Goal: Information Seeking & Learning: Compare options

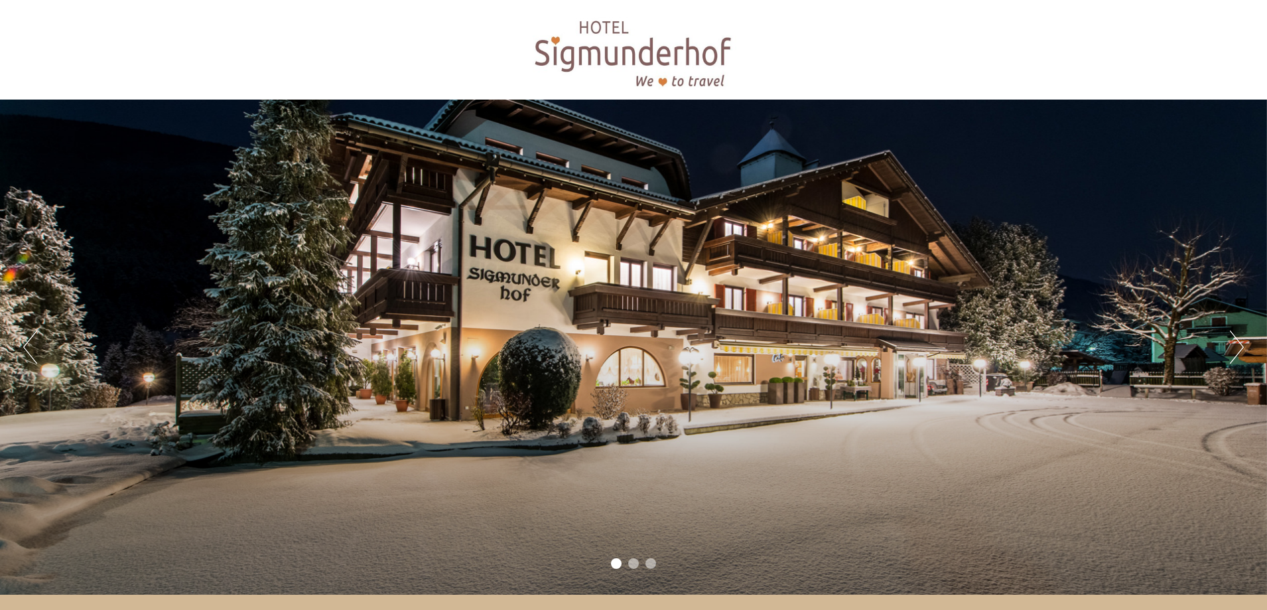
scroll to position [66, 0]
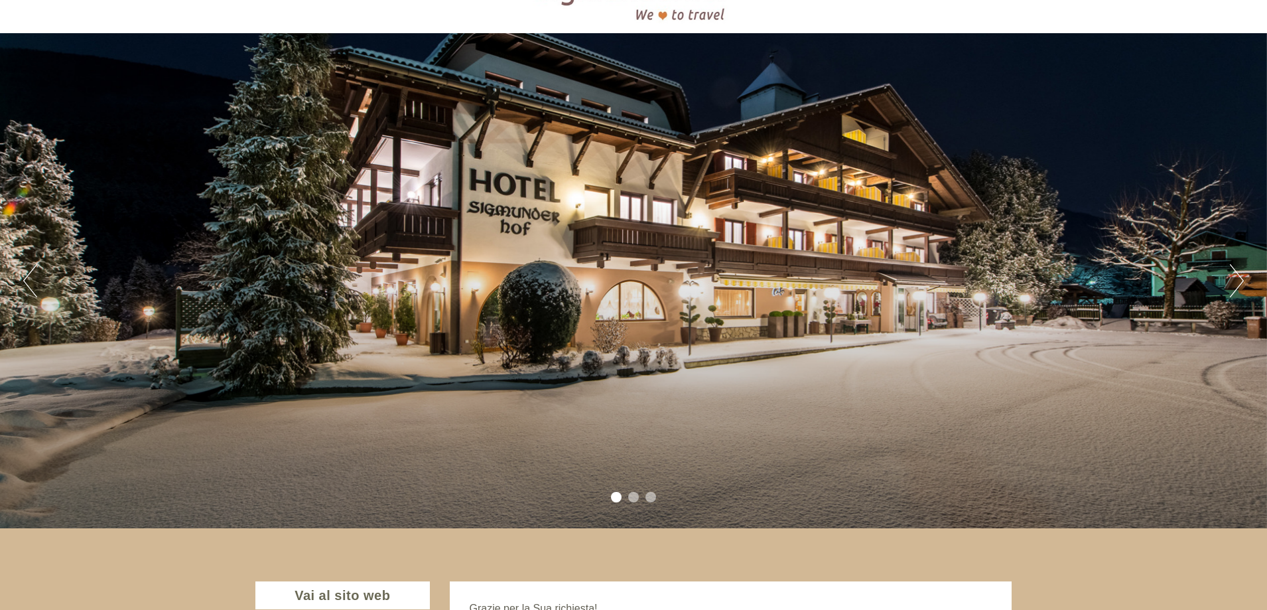
click at [1233, 313] on div "Previous Next 1 2 3" at bounding box center [633, 280] width 1267 height 495
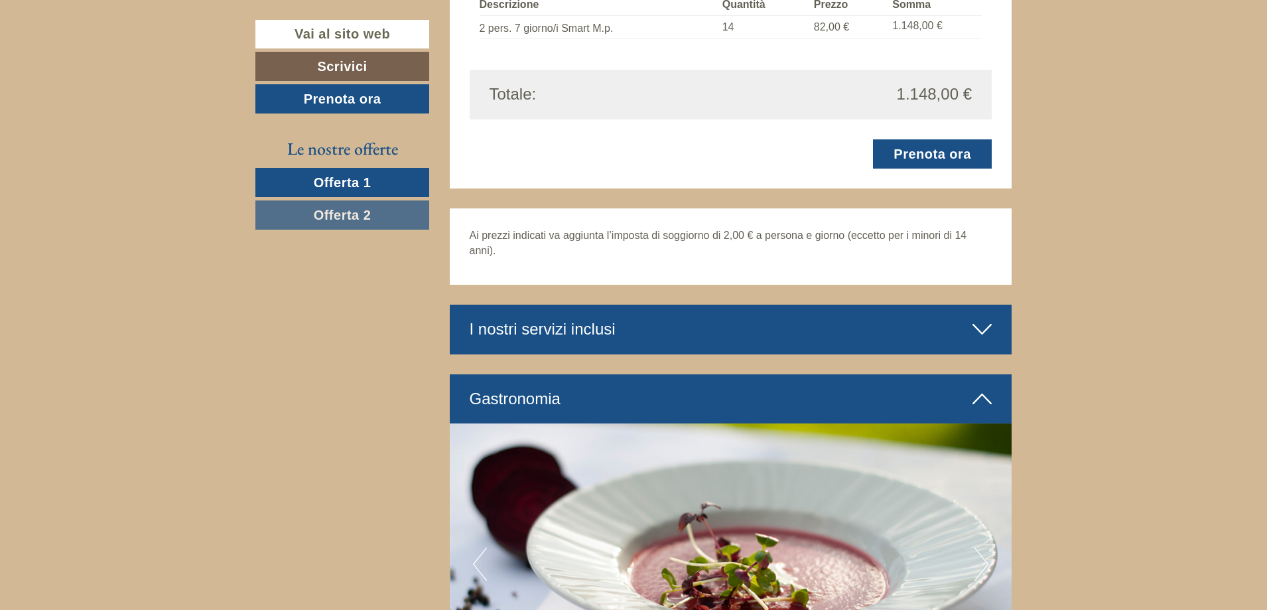
scroll to position [2322, 0]
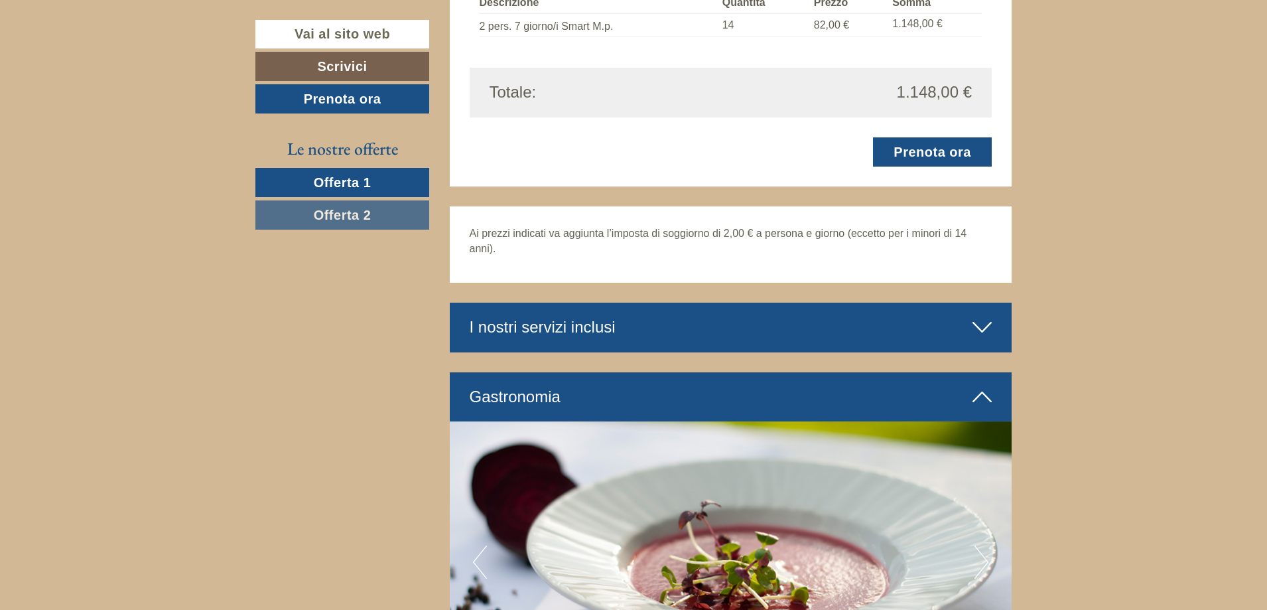
click at [322, 176] on span "Offerta 1" at bounding box center [343, 182] width 58 height 15
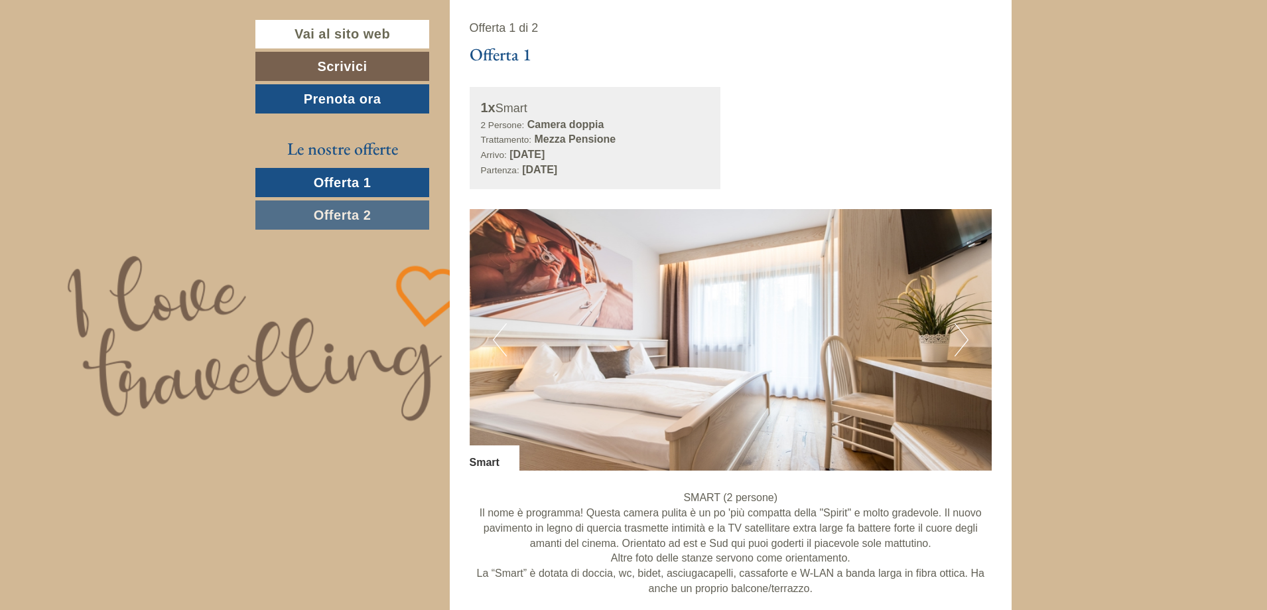
click at [334, 216] on span "Offerta 2" at bounding box center [343, 215] width 58 height 15
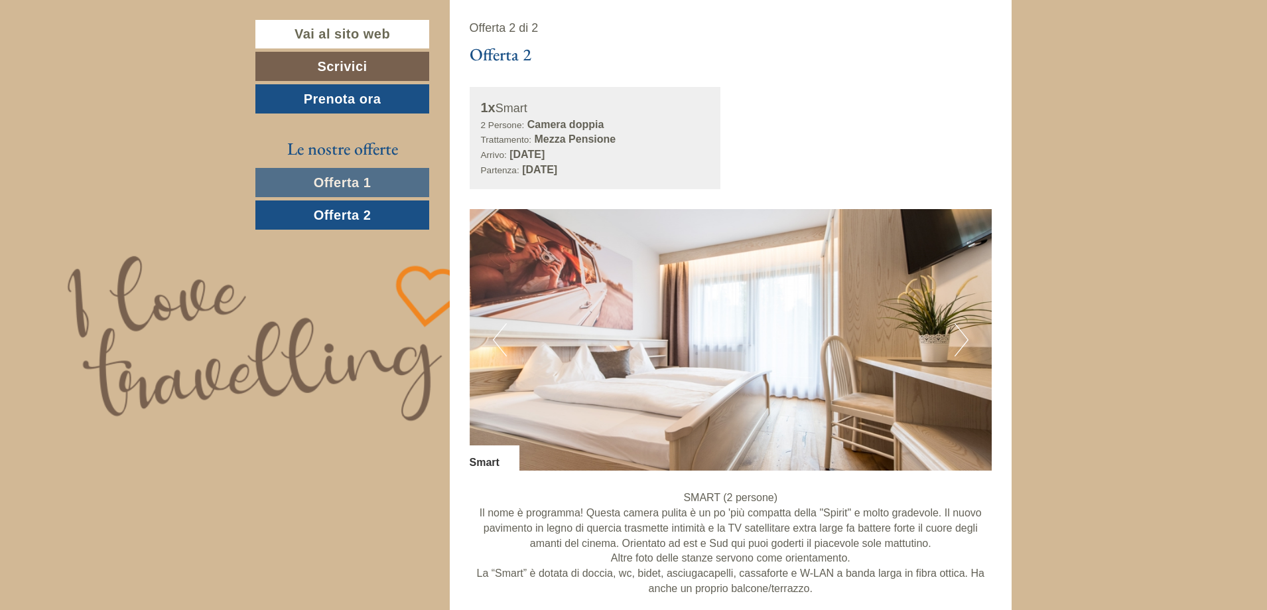
click at [334, 216] on span "Offerta 2" at bounding box center [343, 215] width 58 height 15
click at [330, 186] on span "Offerta 1" at bounding box center [343, 182] width 58 height 15
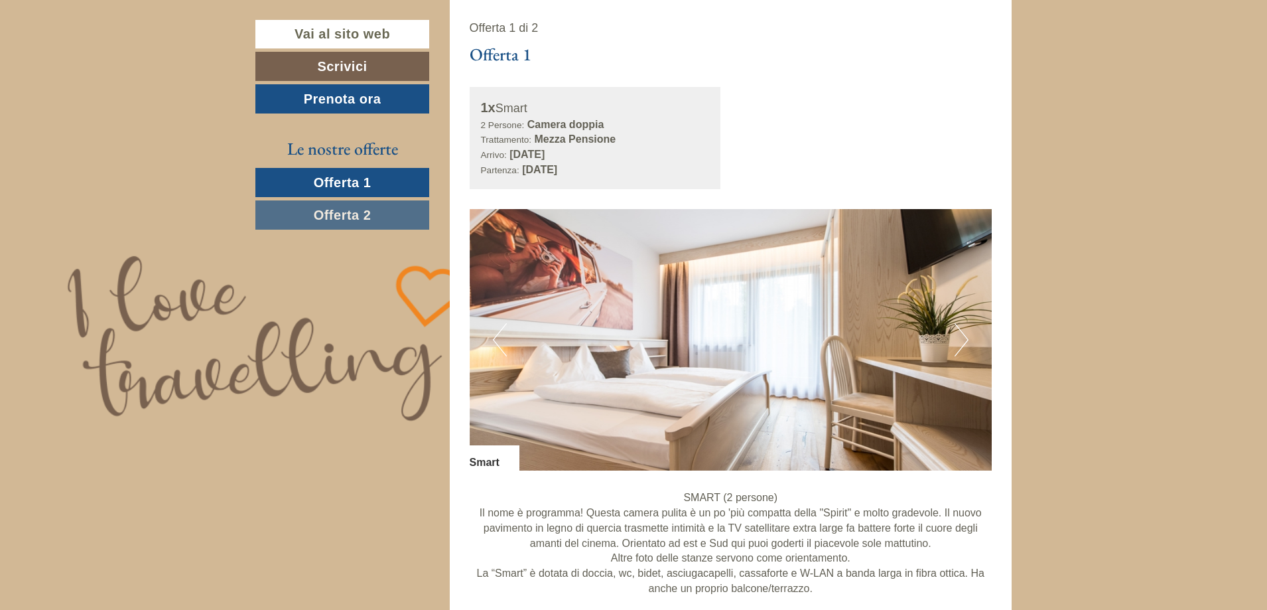
click at [335, 200] on link "Offerta 2" at bounding box center [342, 214] width 174 height 29
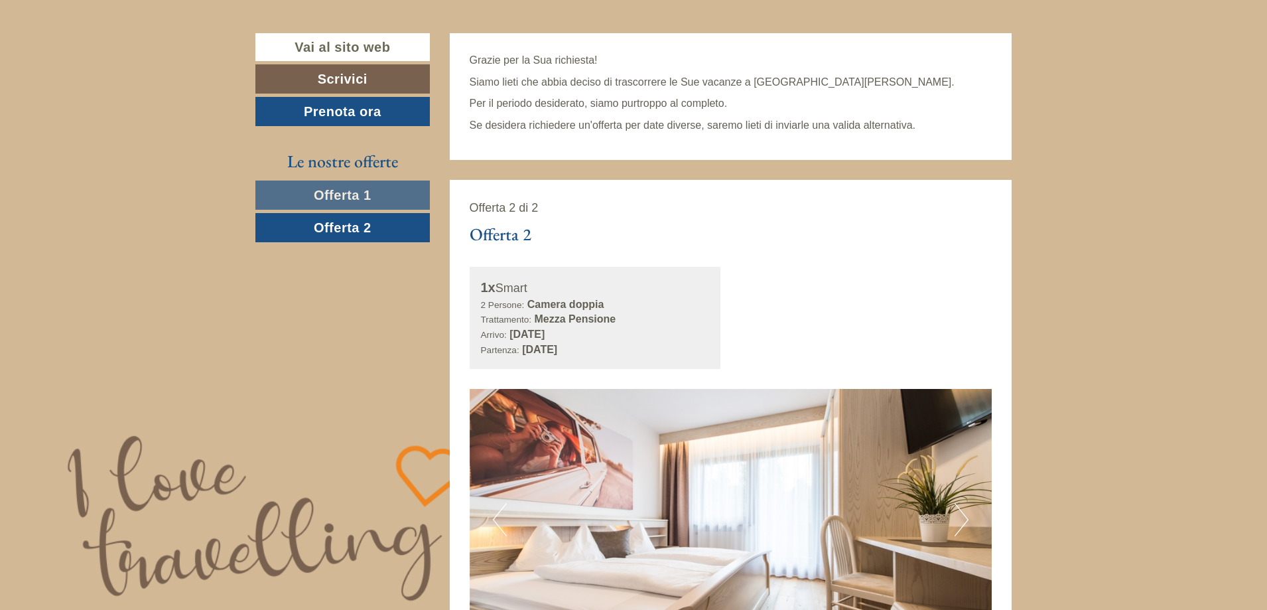
scroll to position [529, 0]
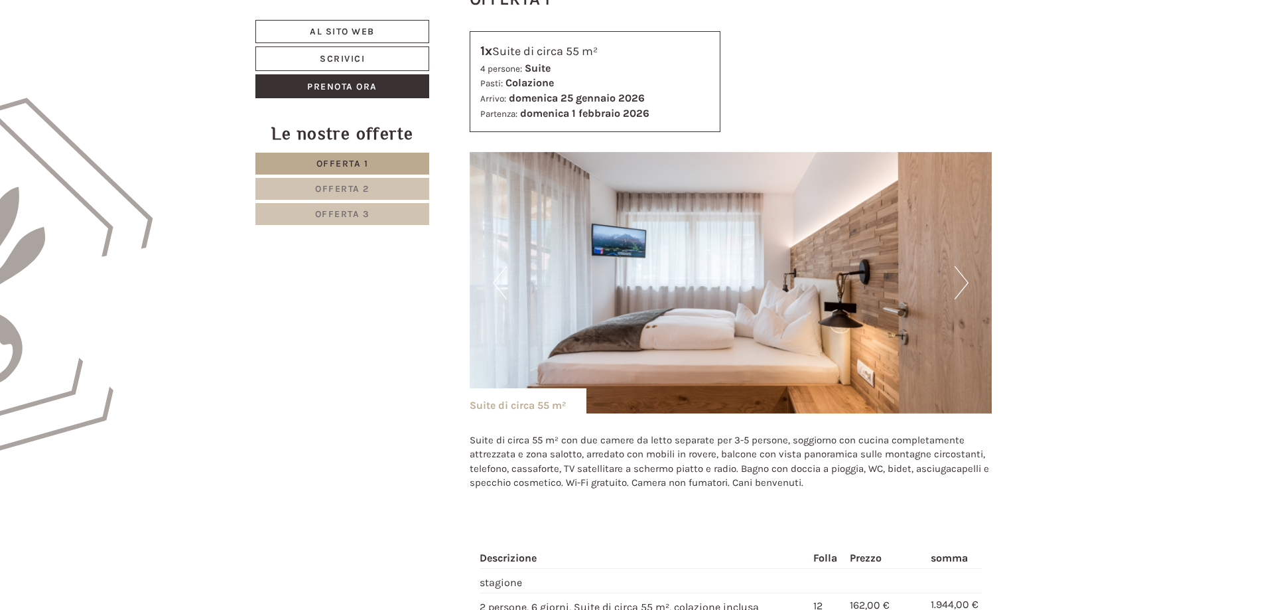
scroll to position [662, 0]
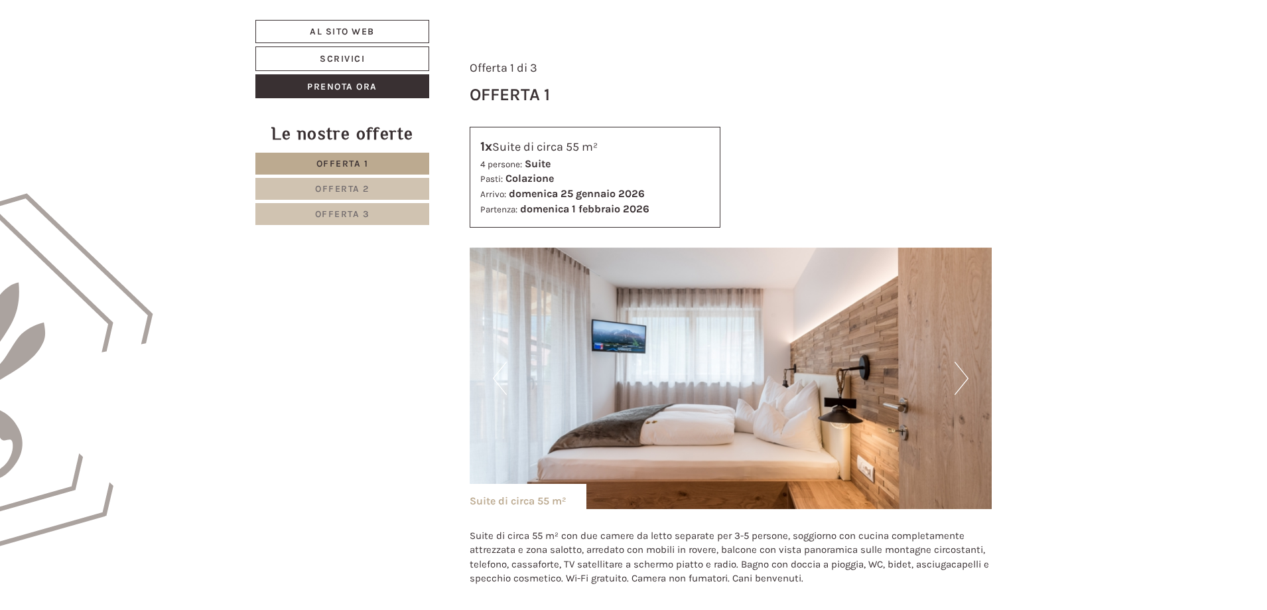
click at [362, 186] on font "Offerta 2" at bounding box center [342, 188] width 54 height 11
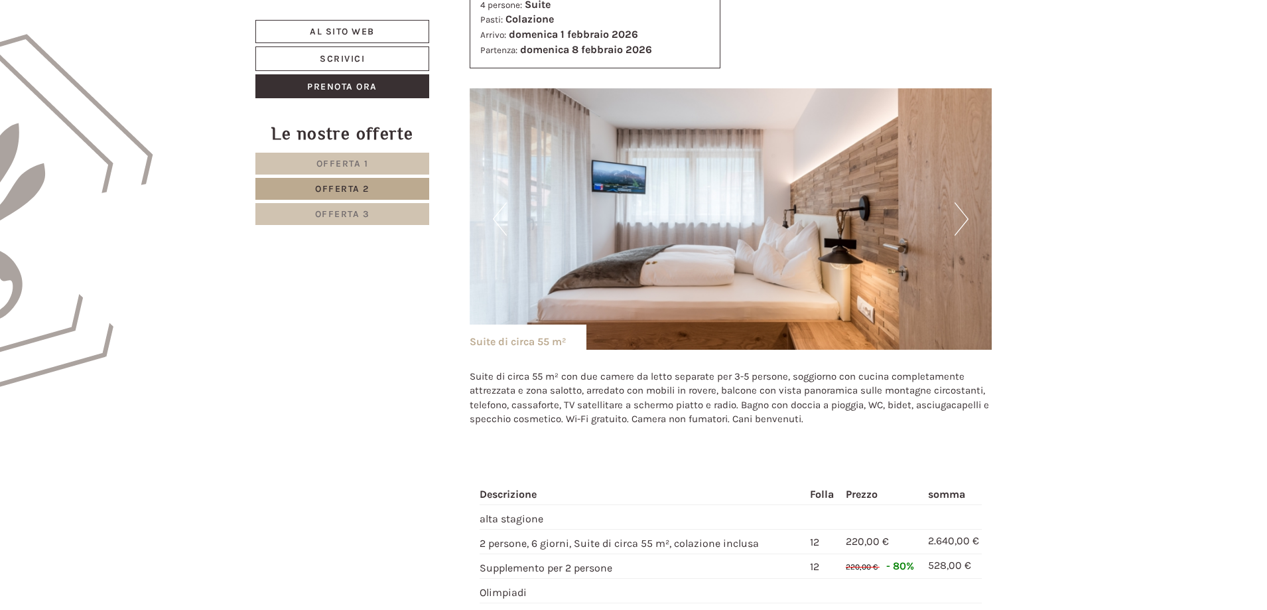
scroll to position [636, 0]
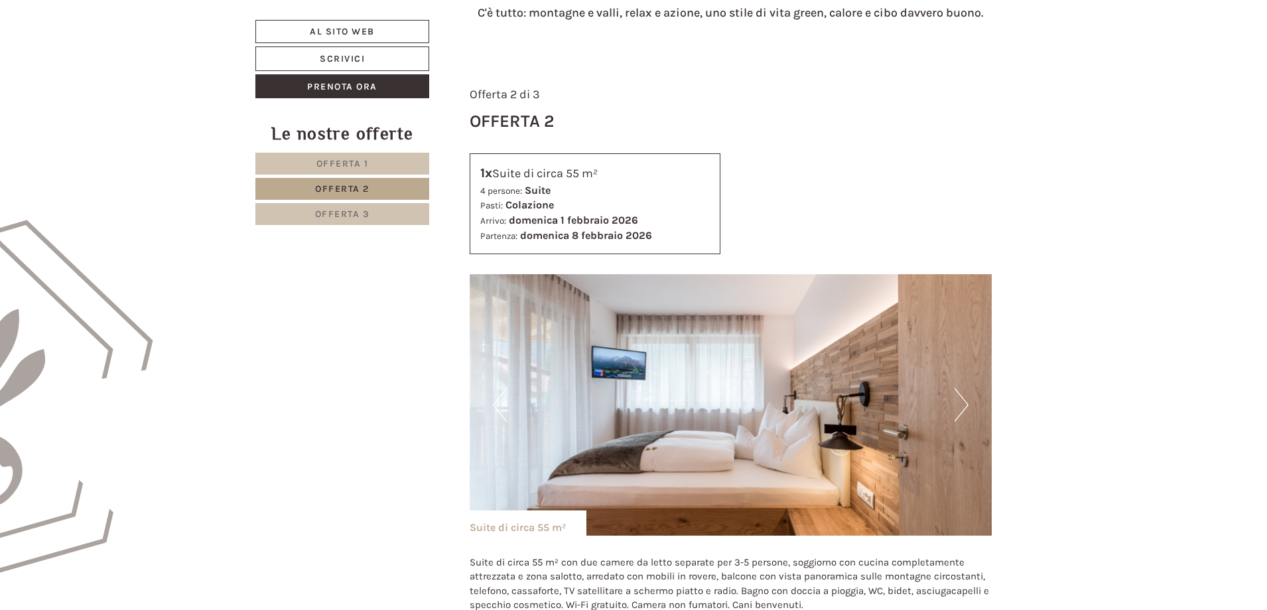
click at [349, 168] on font "Offerta 1" at bounding box center [342, 163] width 52 height 11
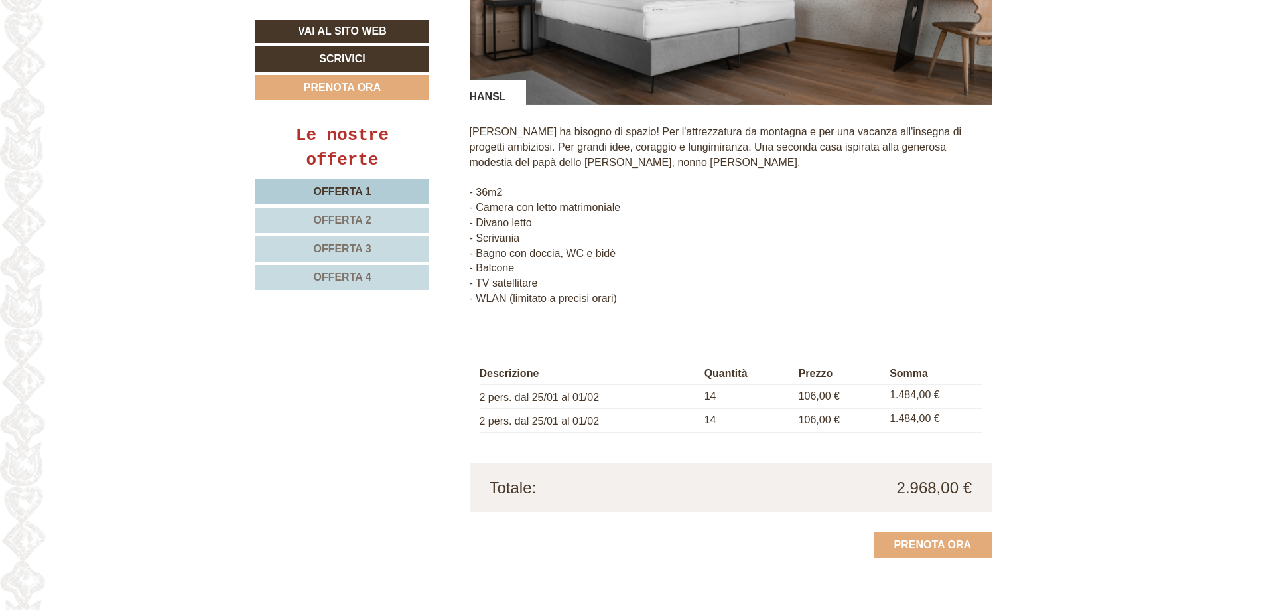
scroll to position [2322, 0]
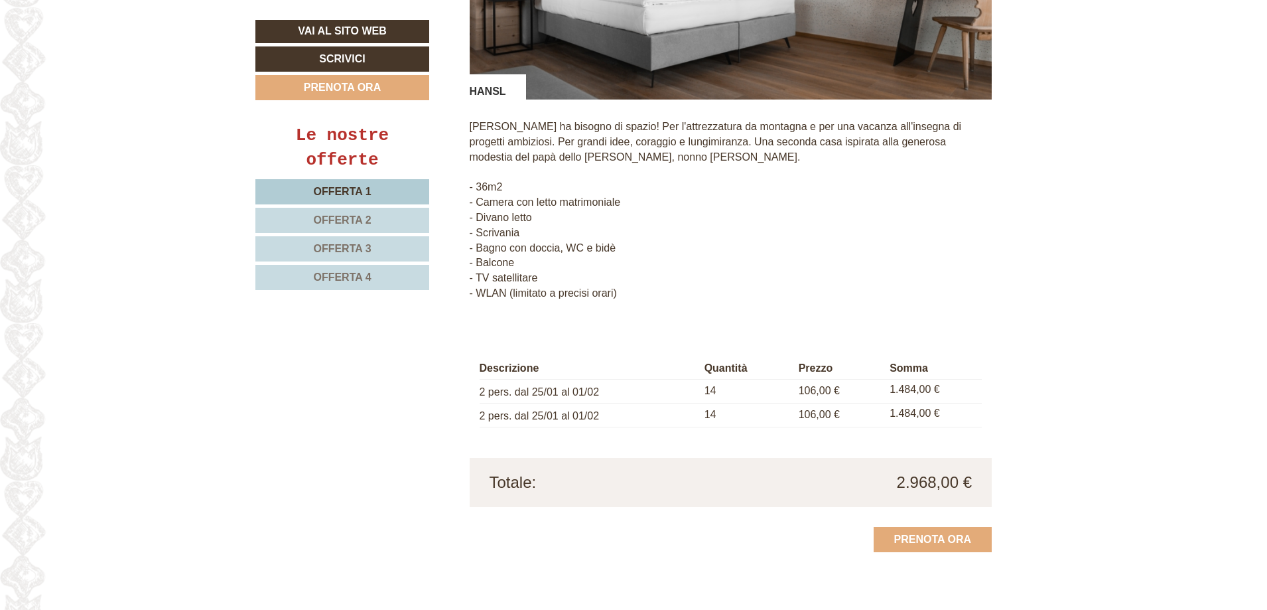
click at [364, 221] on span "Offerta 2" at bounding box center [342, 219] width 58 height 11
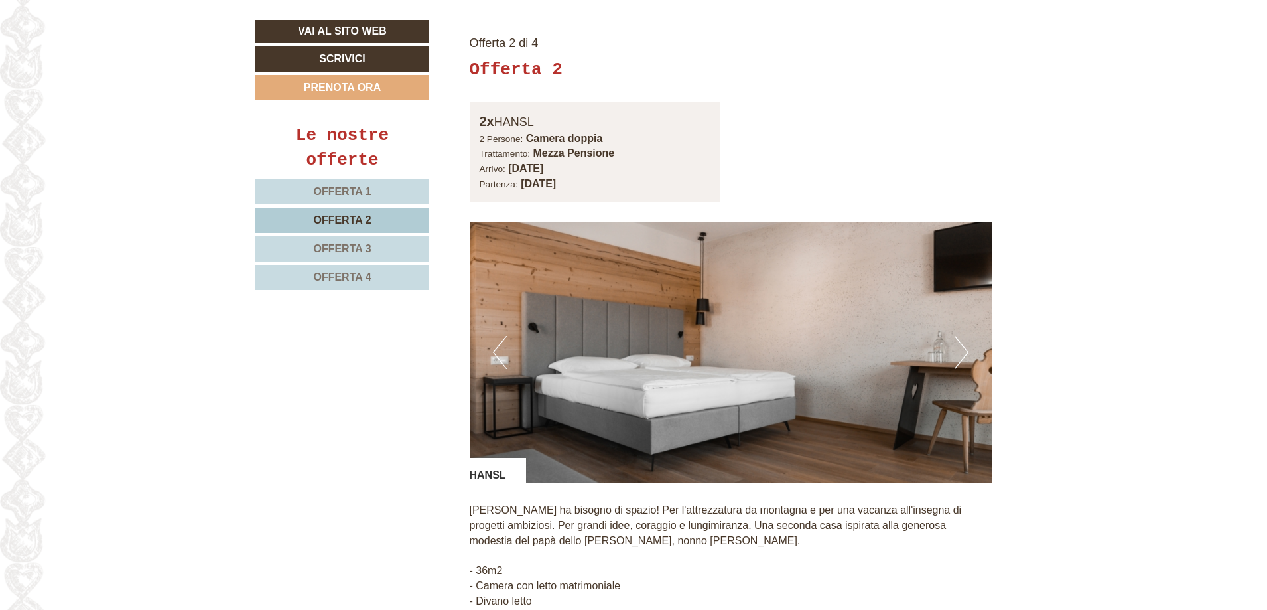
click at [353, 247] on span "Offerta 3" at bounding box center [342, 248] width 58 height 11
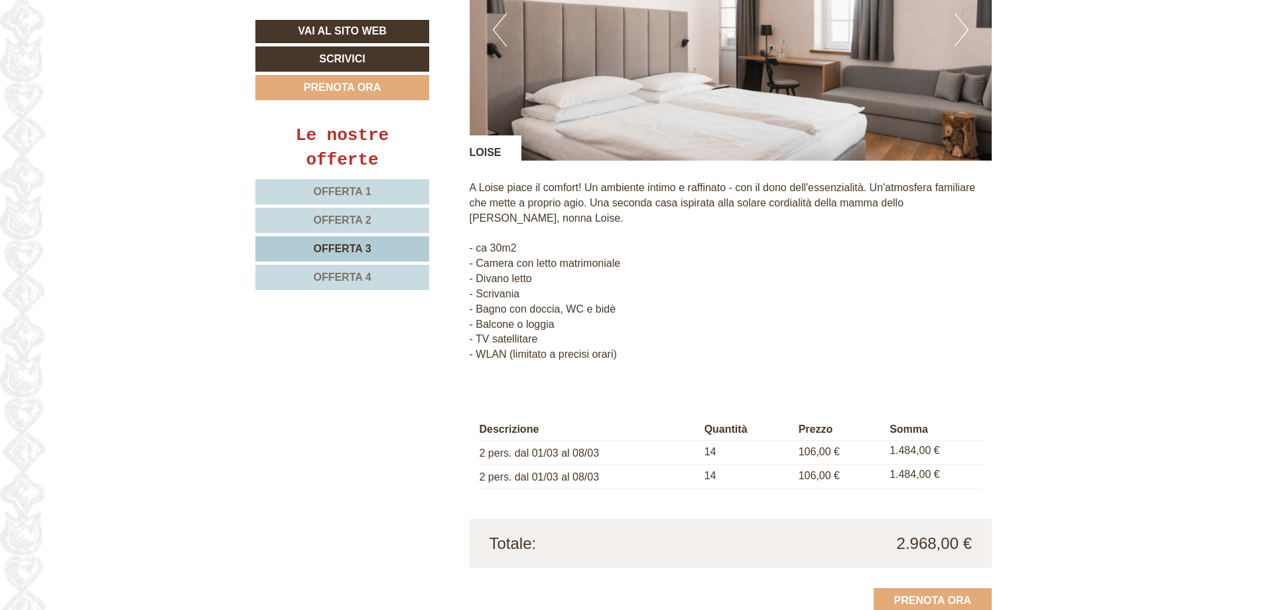
scroll to position [1310, 0]
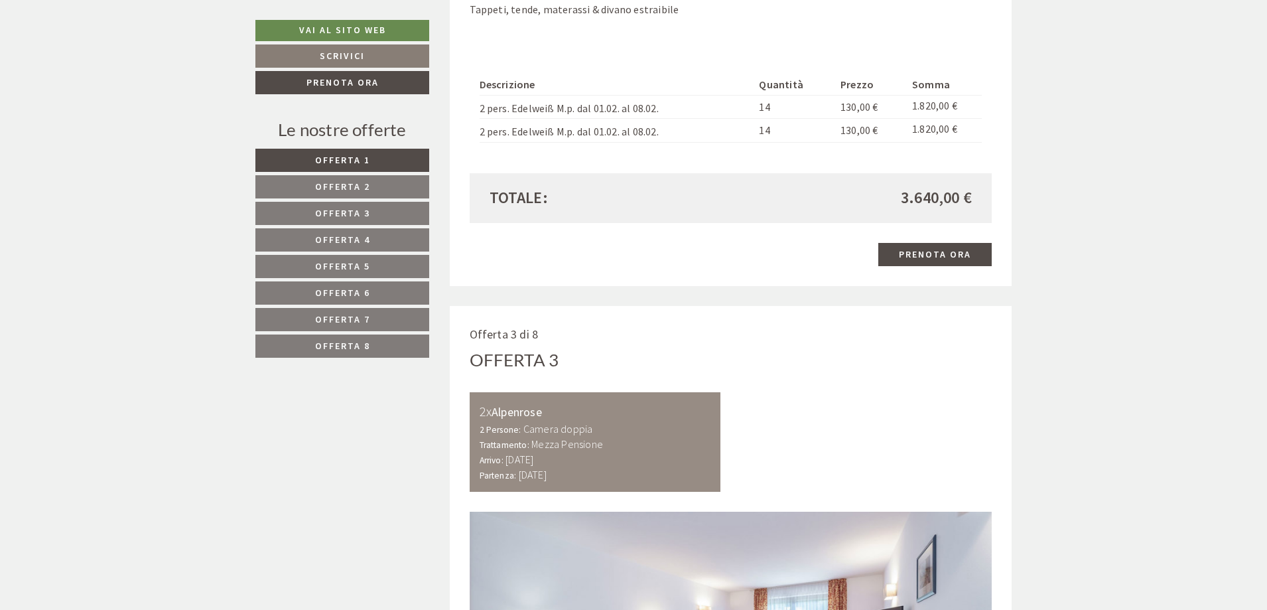
scroll to position [2123, 0]
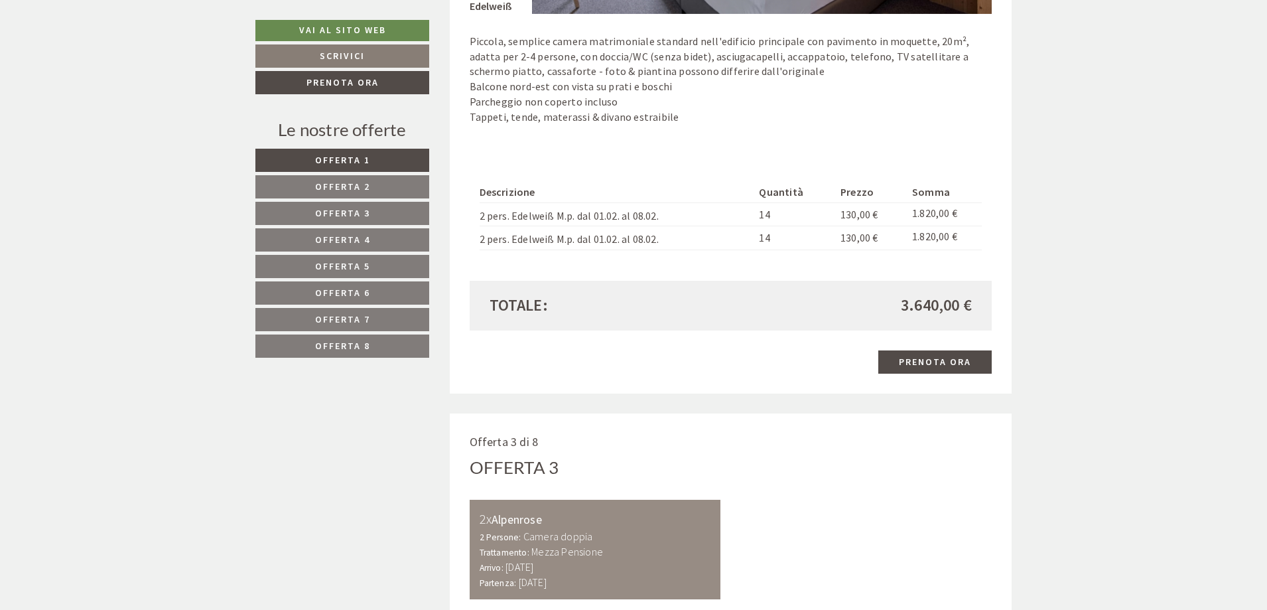
click at [352, 182] on span "Offerta 2" at bounding box center [342, 186] width 55 height 12
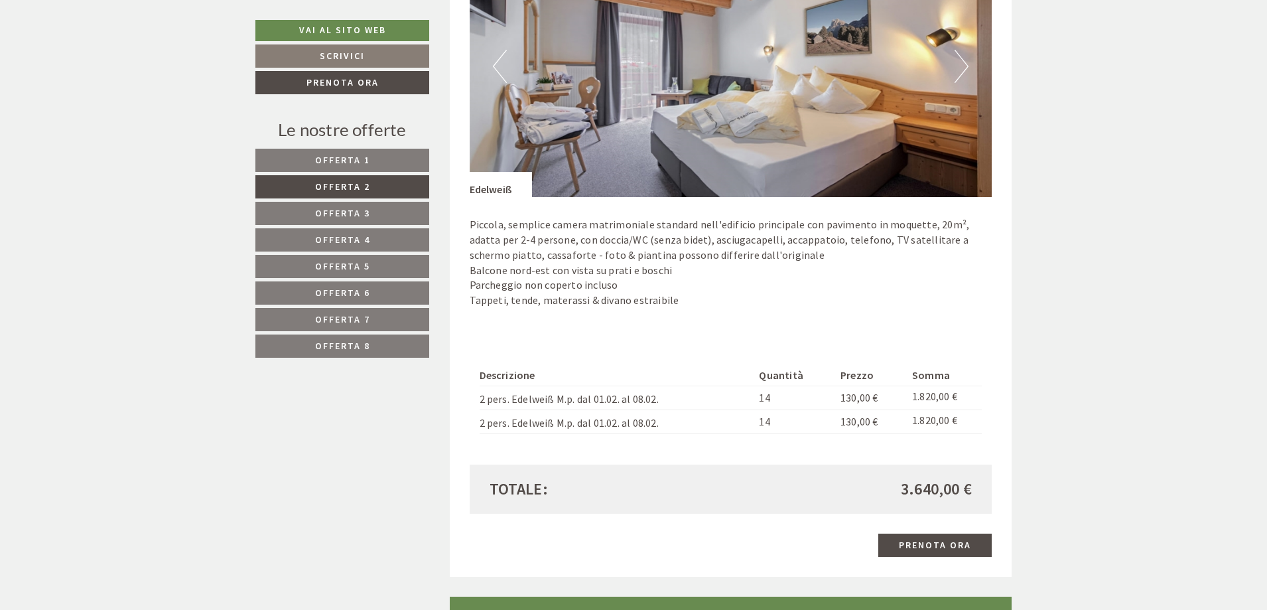
scroll to position [1122, 0]
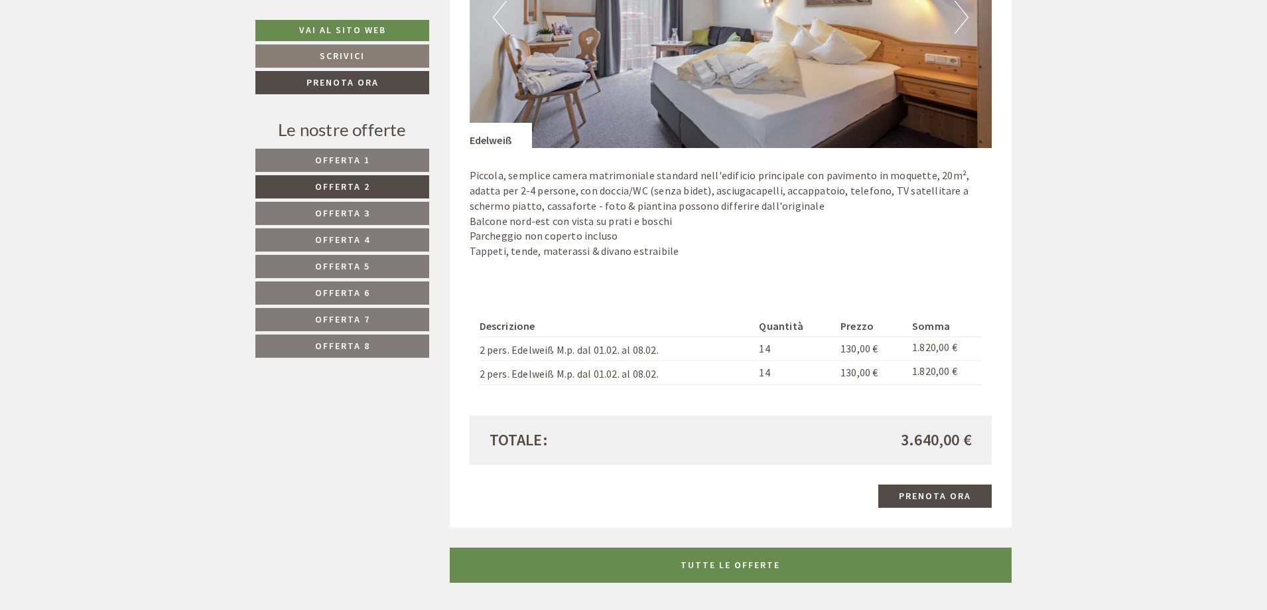
click at [360, 218] on span "Offerta 3" at bounding box center [342, 213] width 55 height 12
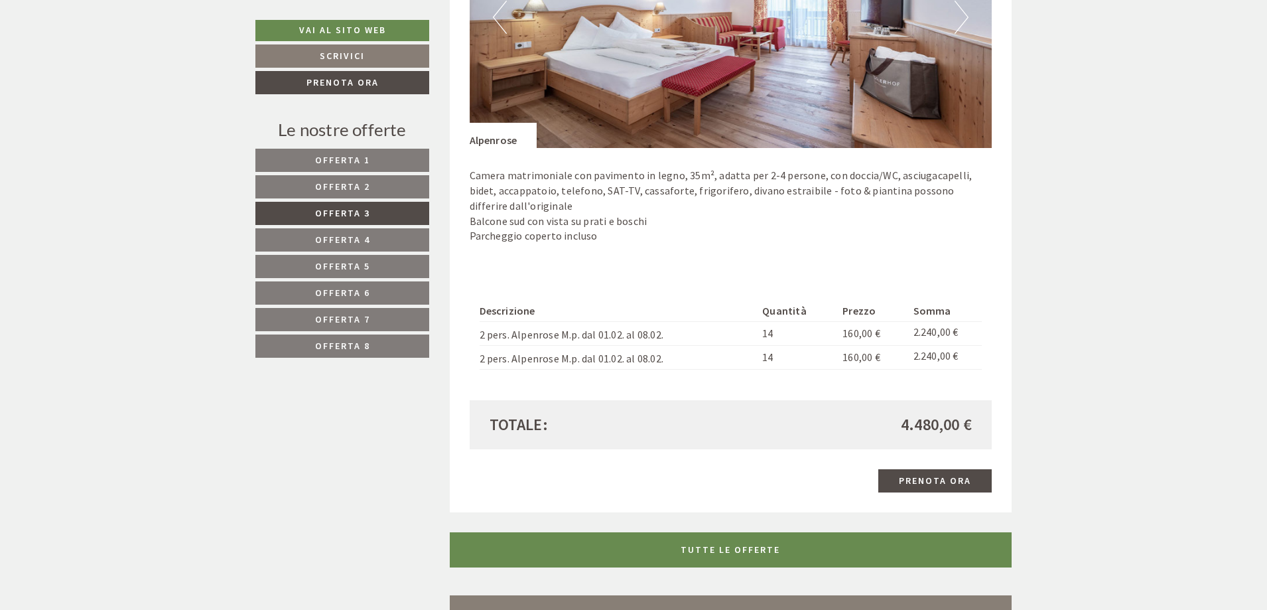
click at [364, 243] on span "Offerta 4" at bounding box center [342, 240] width 55 height 12
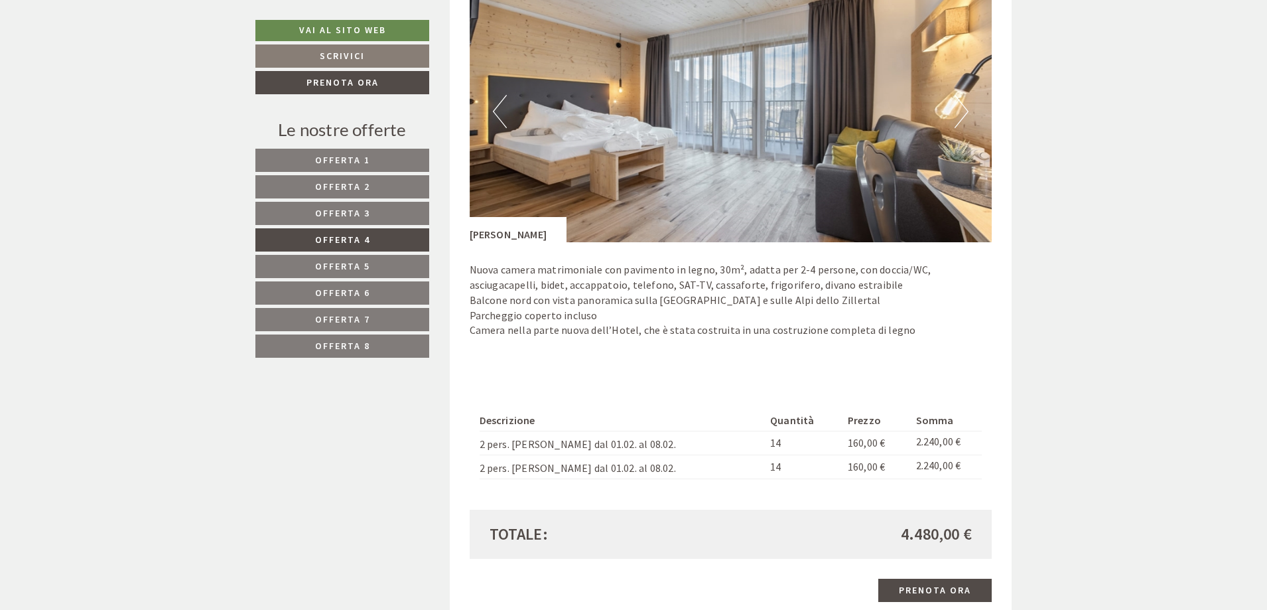
scroll to position [1056, 0]
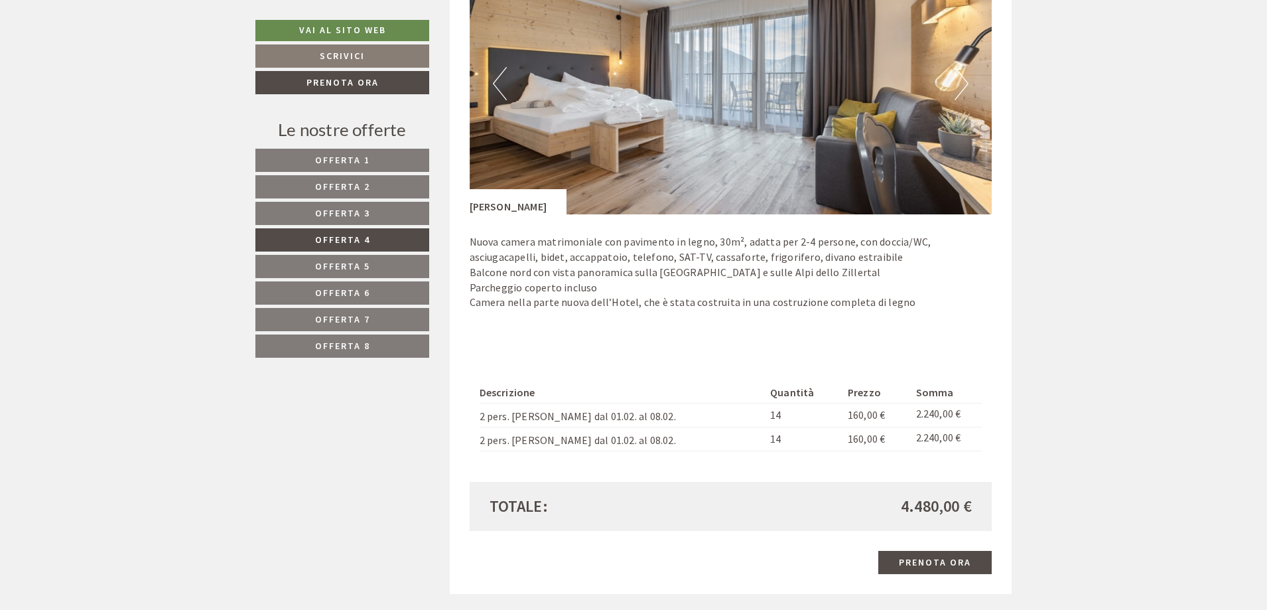
click at [358, 263] on span "Offerta 5" at bounding box center [342, 266] width 55 height 12
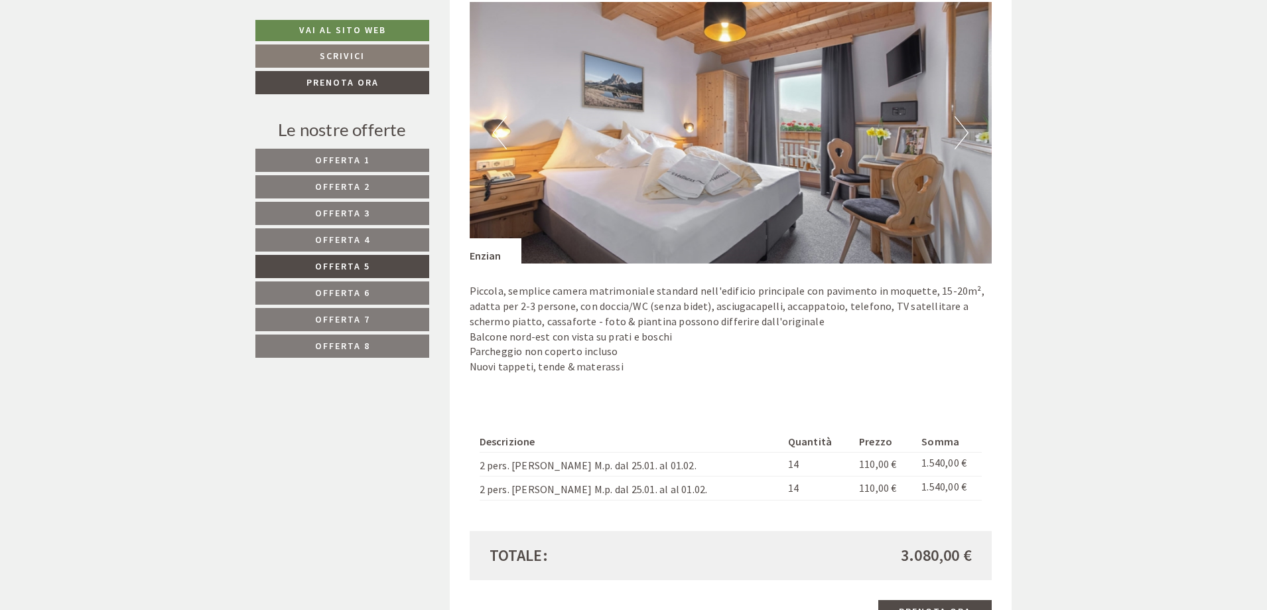
scroll to position [989, 0]
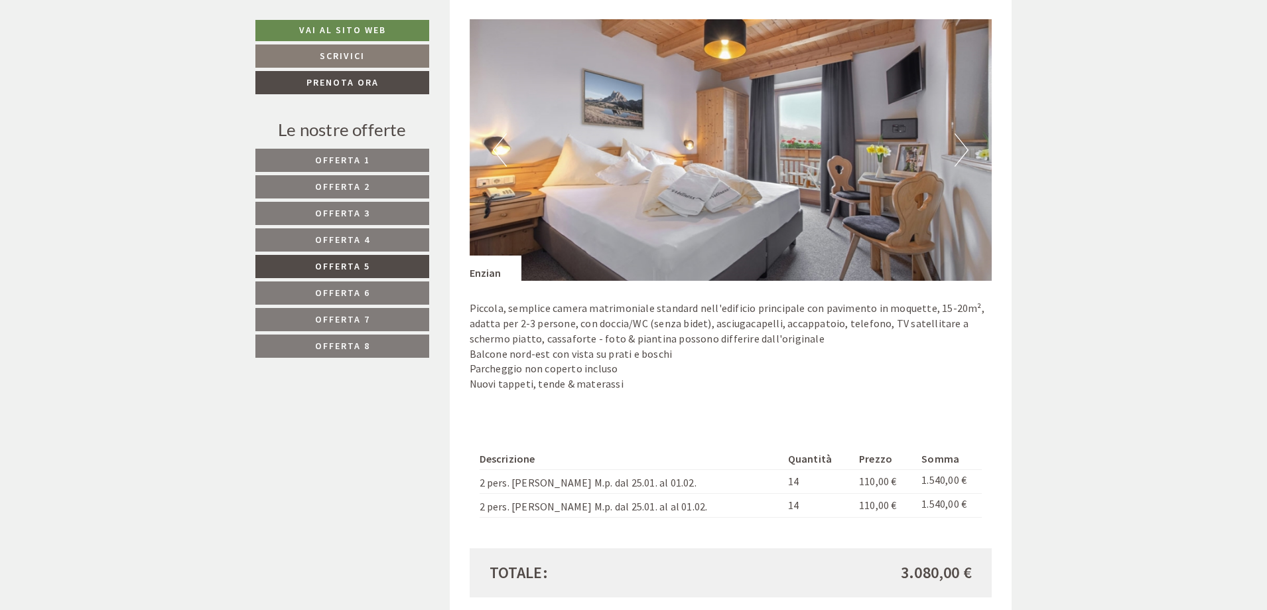
click at [357, 292] on span "Offerta 6" at bounding box center [342, 293] width 55 height 12
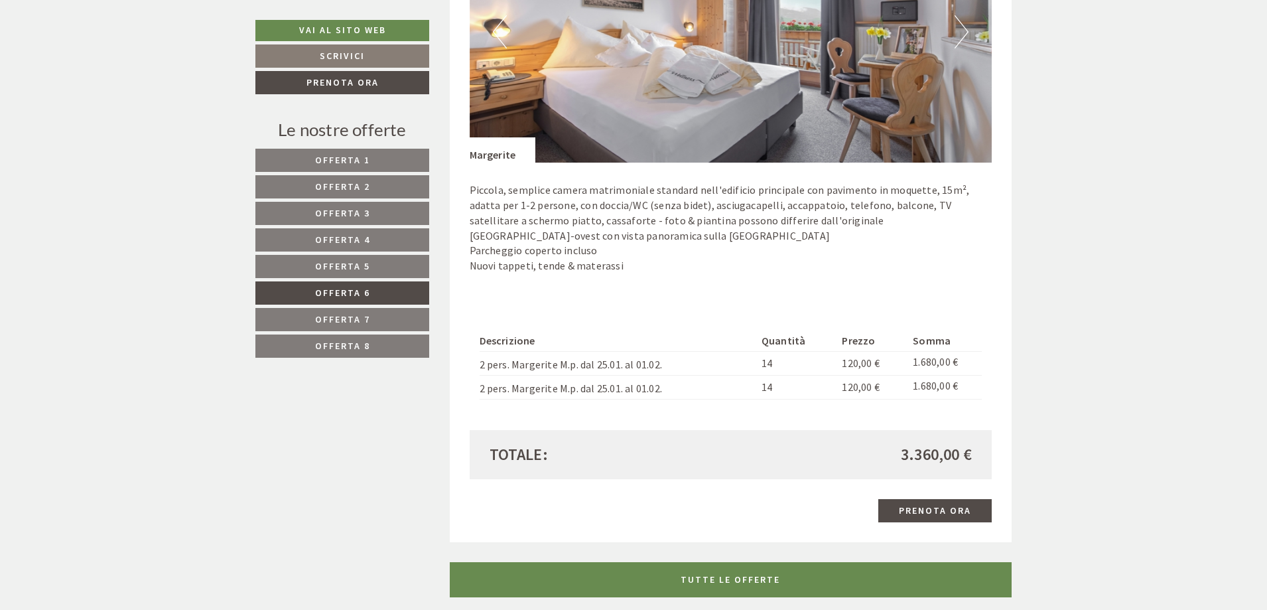
scroll to position [1122, 0]
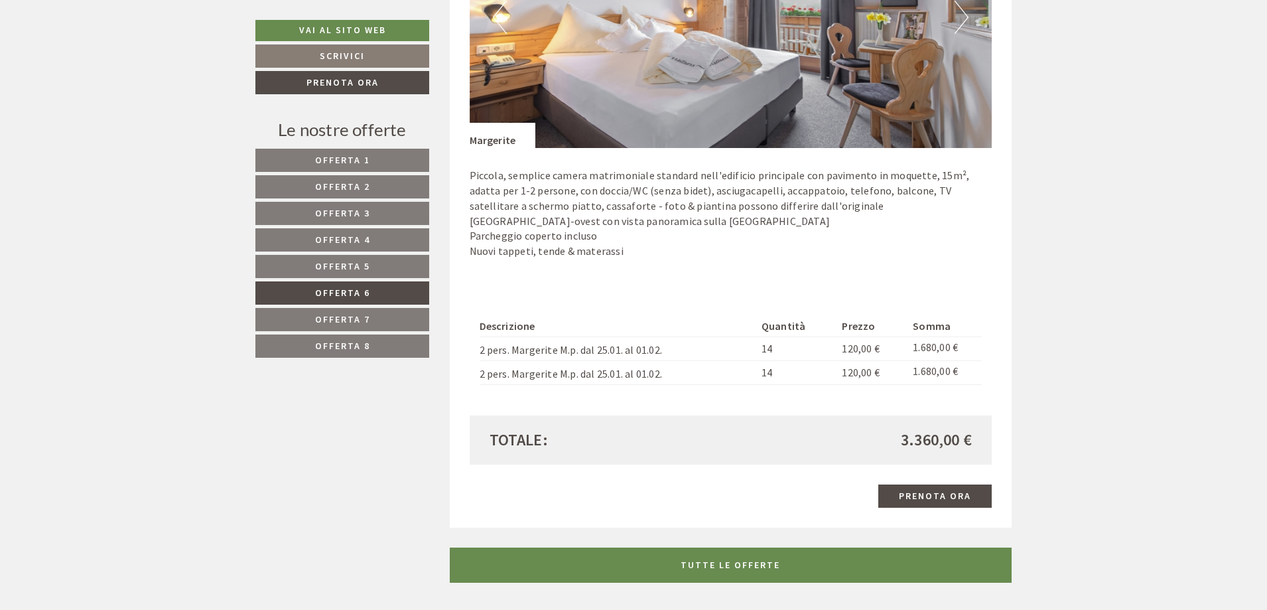
click at [348, 319] on span "Offerta 7" at bounding box center [342, 319] width 55 height 12
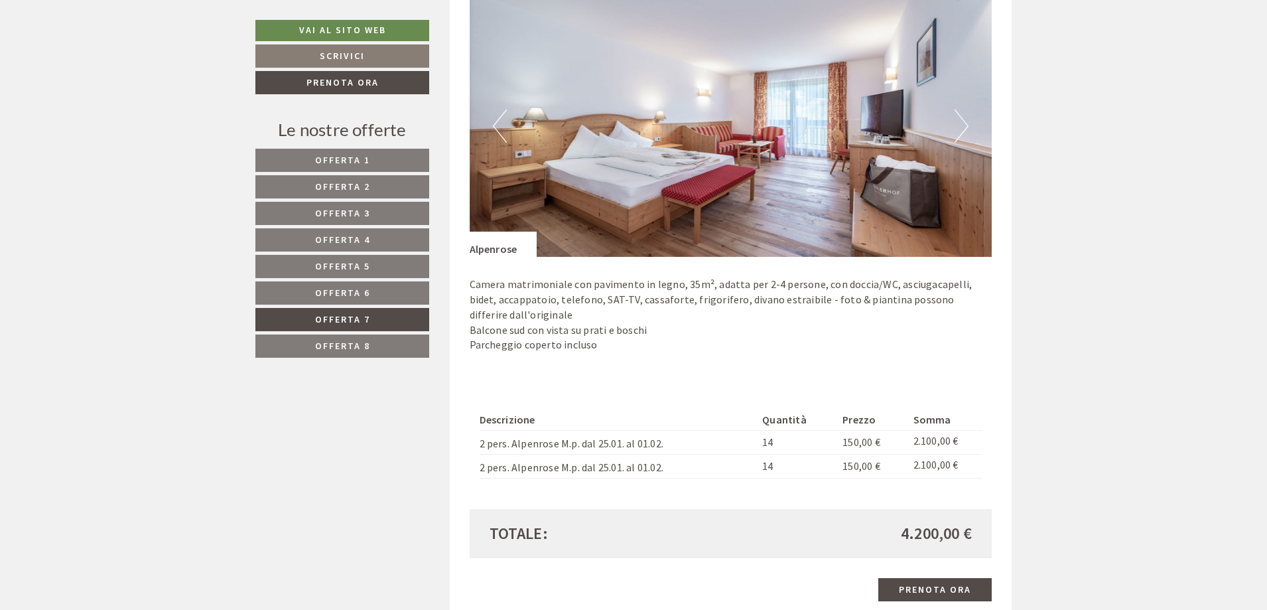
scroll to position [1056, 0]
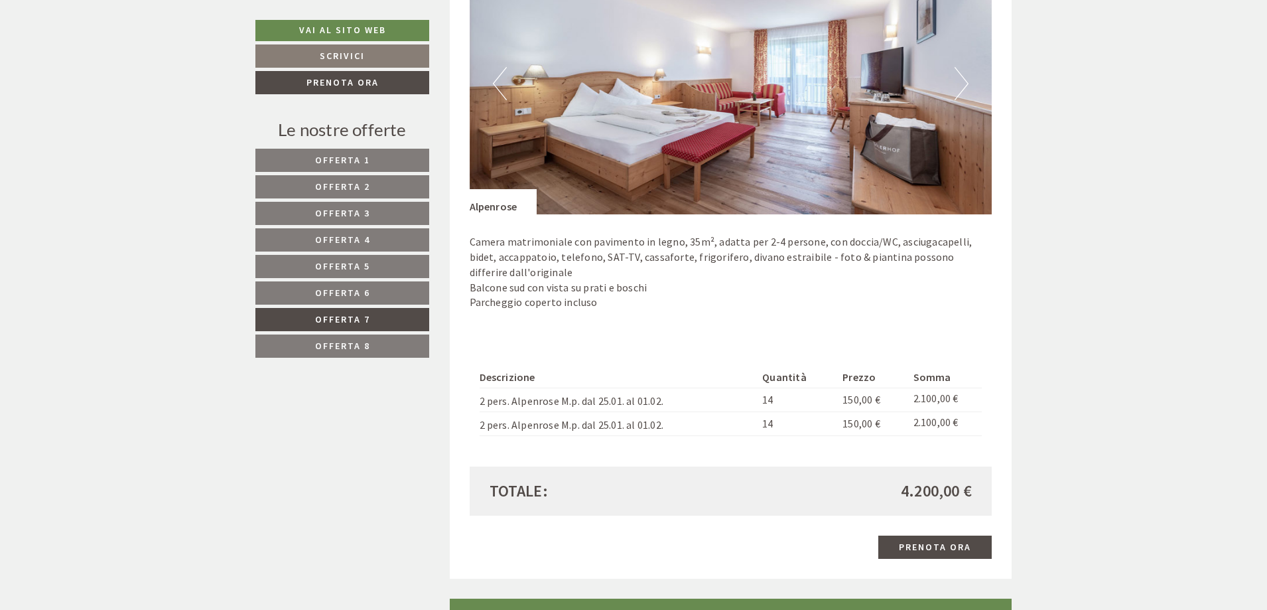
click at [343, 340] on span "Offerta 8" at bounding box center [342, 346] width 55 height 12
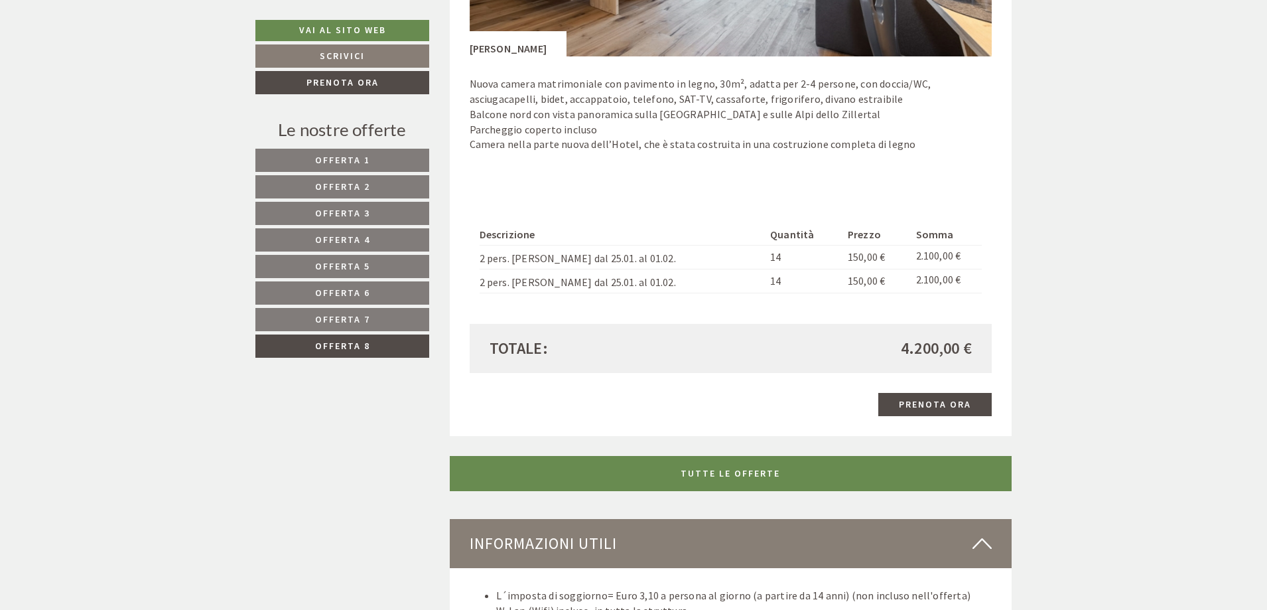
scroll to position [1321, 0]
